Goal: Task Accomplishment & Management: Manage account settings

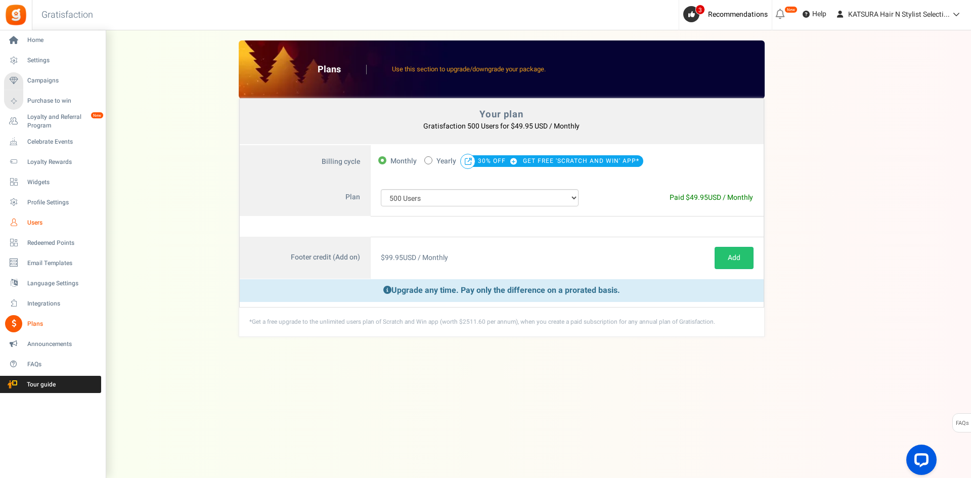
click at [44, 225] on span "Users" at bounding box center [62, 222] width 71 height 9
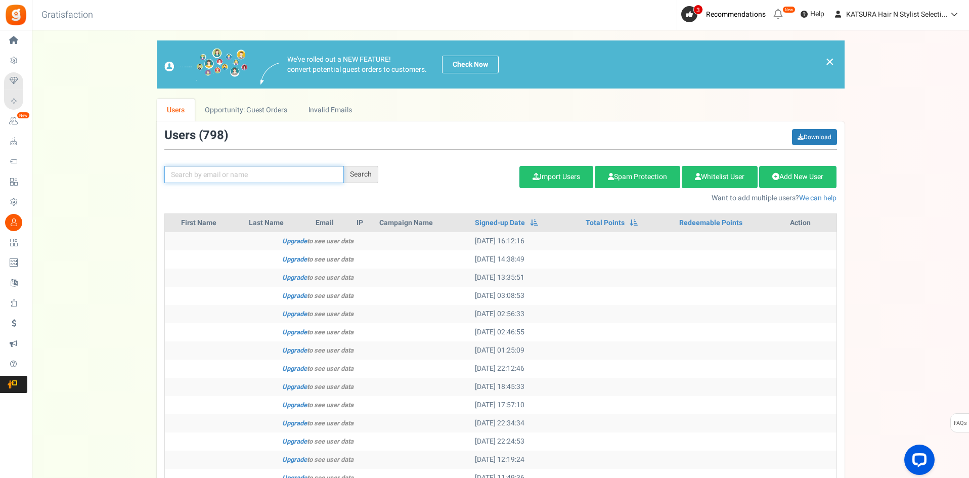
click at [255, 168] on input "text" at bounding box center [254, 174] width 180 height 17
paste input "[EMAIL_ADDRESS][DOMAIN_NAME]"
type input "[EMAIL_ADDRESS][DOMAIN_NAME]"
click at [366, 177] on div "Search" at bounding box center [361, 174] width 34 height 17
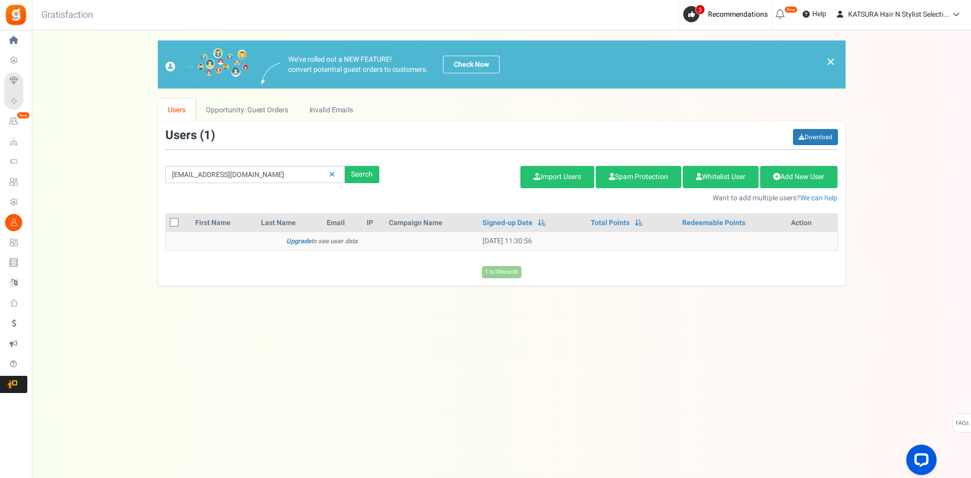
drag, startPoint x: 324, startPoint y: 243, endPoint x: 396, endPoint y: 243, distance: 72.3
click at [386, 243] on td "Upgrade to see user data" at bounding box center [322, 241] width 313 height 18
click at [396, 243] on td "Upgrade to see user data" at bounding box center [322, 241] width 313 height 18
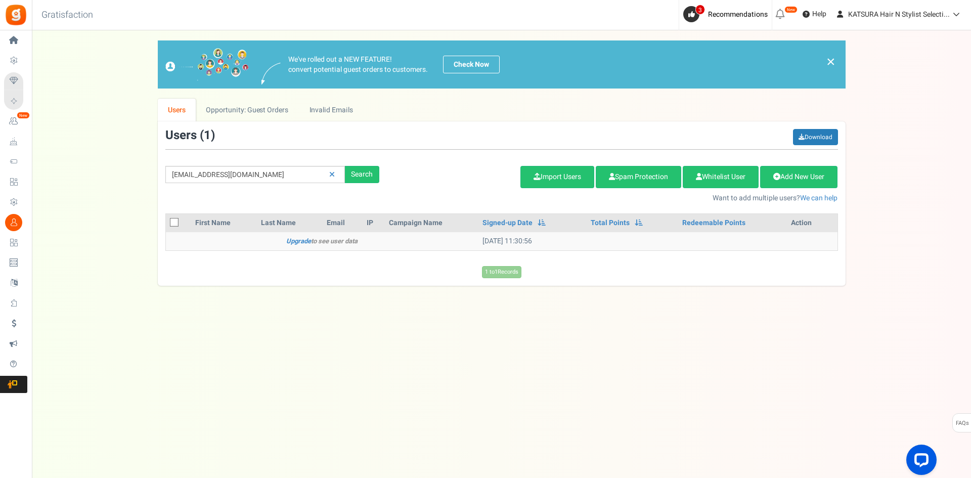
click at [390, 264] on div "1 to 1 Records Loading..." at bounding box center [502, 269] width 688 height 17
click at [699, 357] on div "Under maintenance we will be back soon We apologize for any inconvenience. The …" at bounding box center [501, 218] width 939 height 377
click at [333, 168] on link at bounding box center [332, 175] width 16 height 18
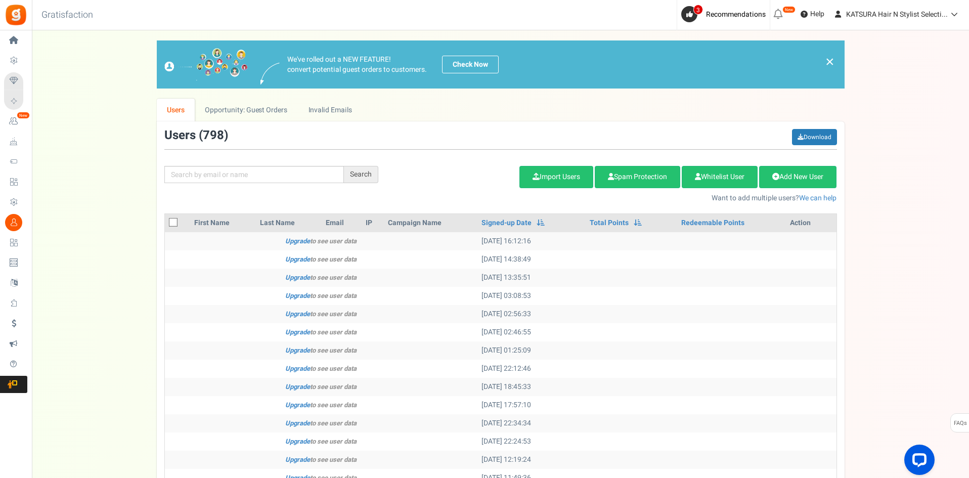
click at [206, 138] on span "798" at bounding box center [213, 135] width 21 height 18
copy span "798"
